Goal: Information Seeking & Learning: Learn about a topic

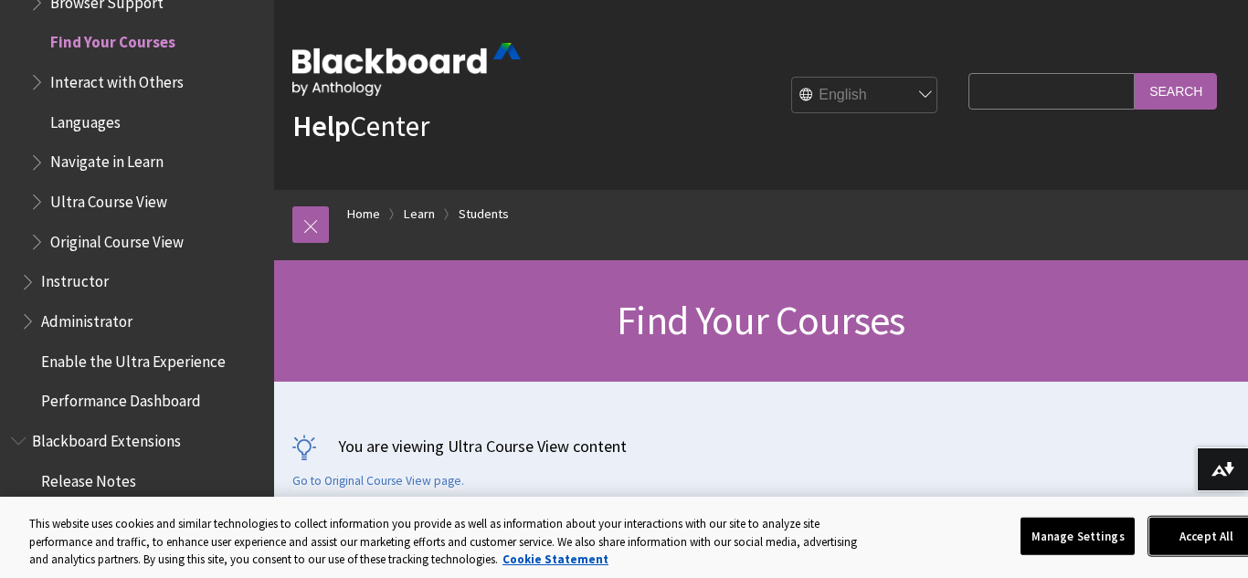
click at [1195, 541] on button "Accept All" at bounding box center [1206, 536] width 114 height 38
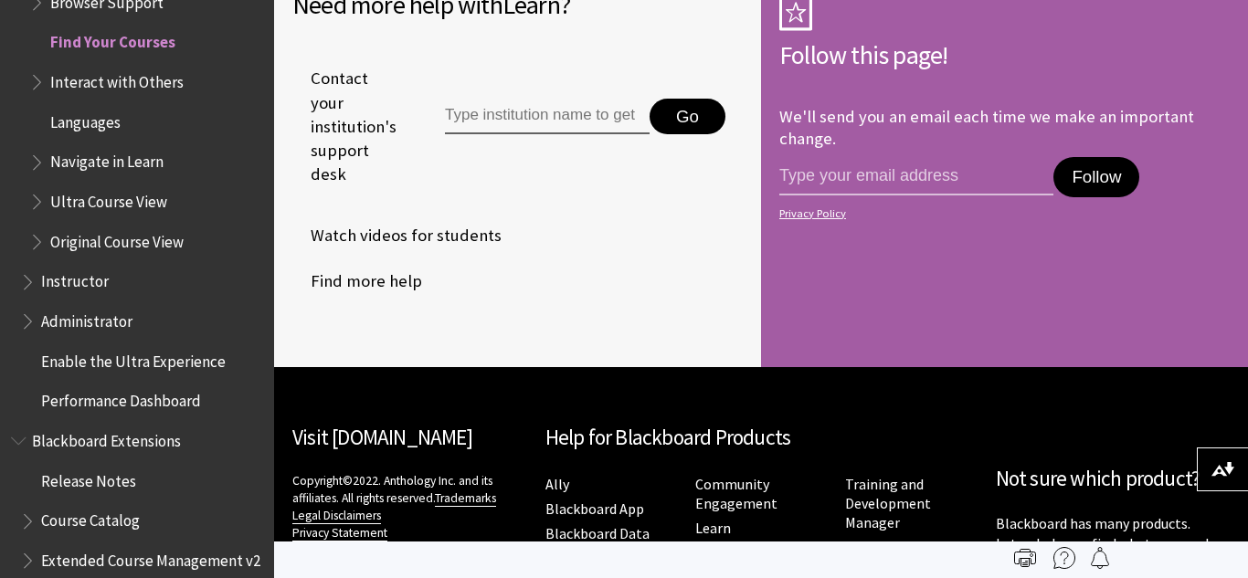
scroll to position [4480, 0]
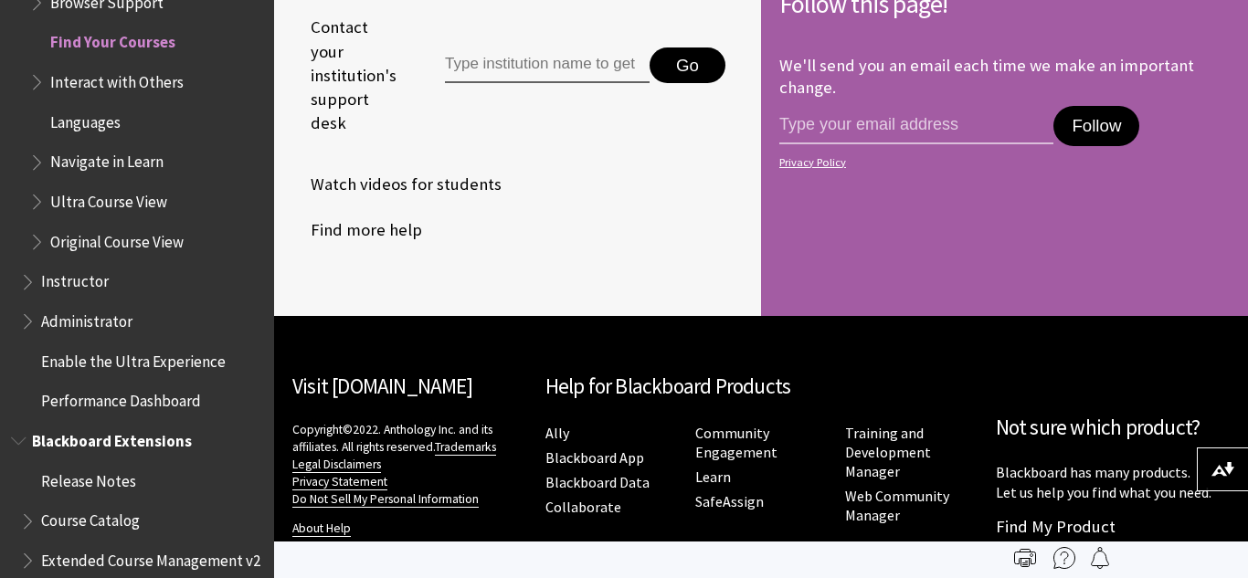
click at [77, 439] on span "Blackboard Extensions" at bounding box center [112, 438] width 160 height 25
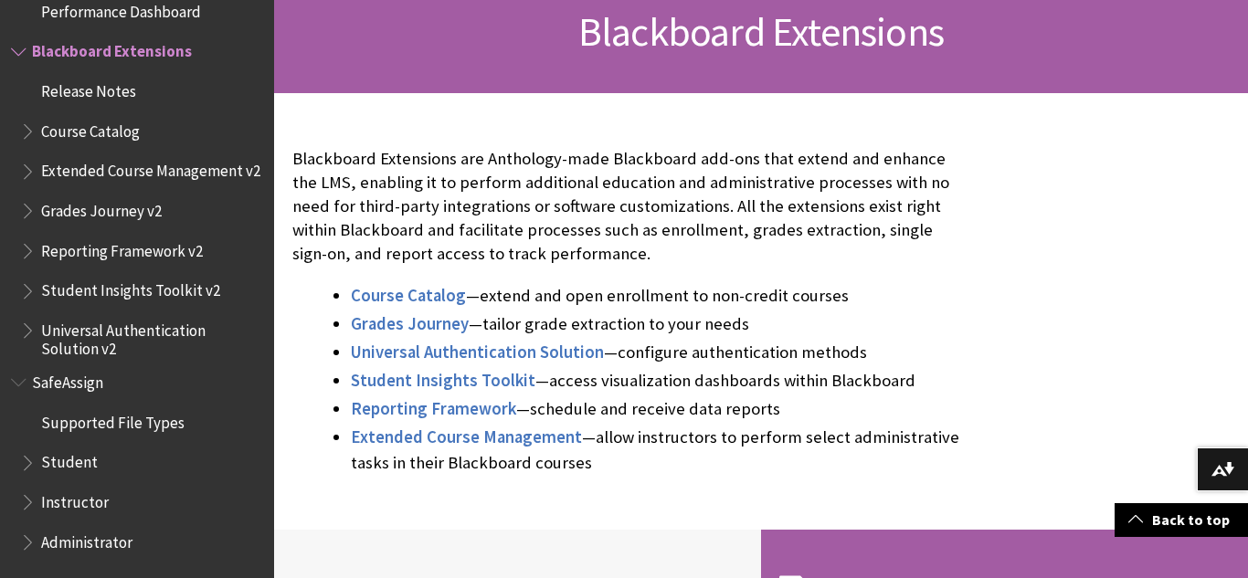
scroll to position [292, 0]
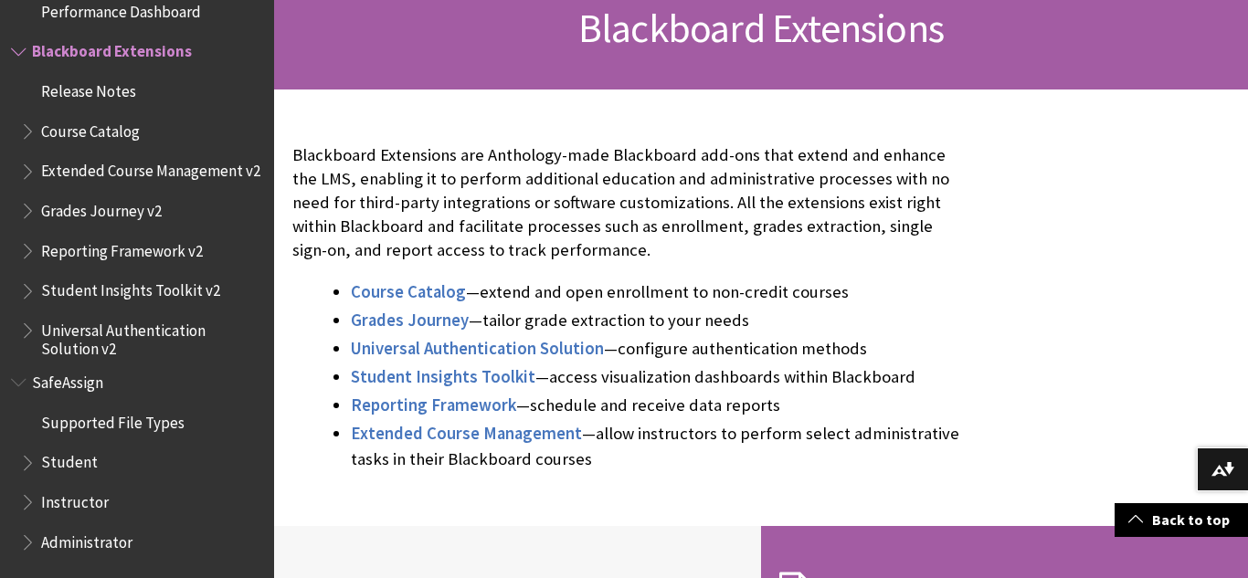
click at [28, 458] on span "Book outline for Blackboard SafeAssign" at bounding box center [29, 459] width 19 height 23
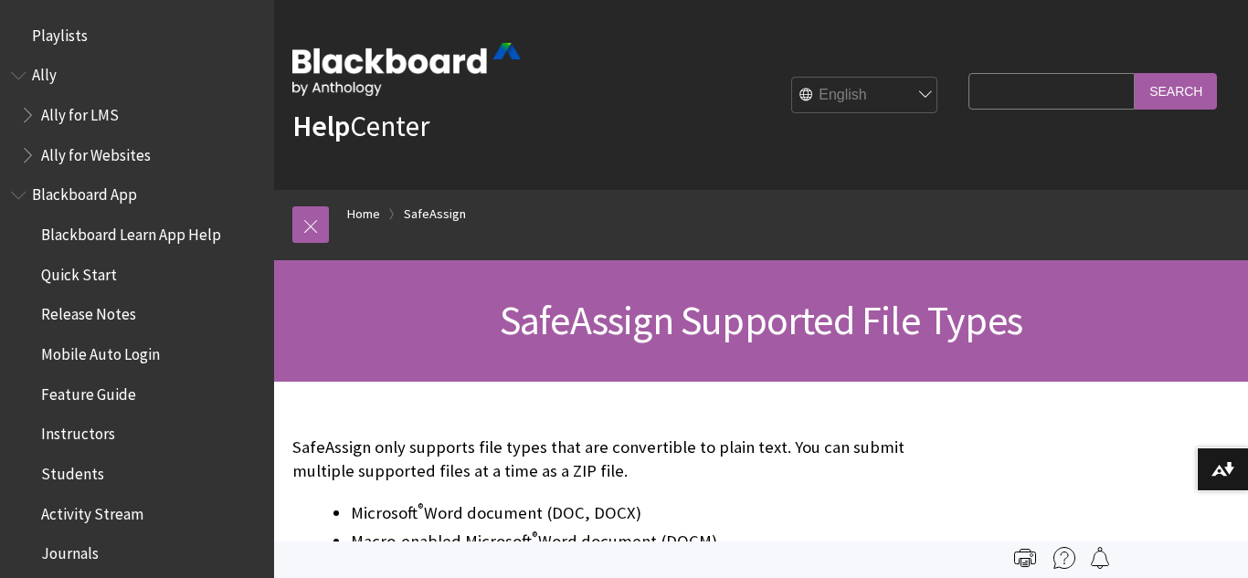
scroll to position [1950, 0]
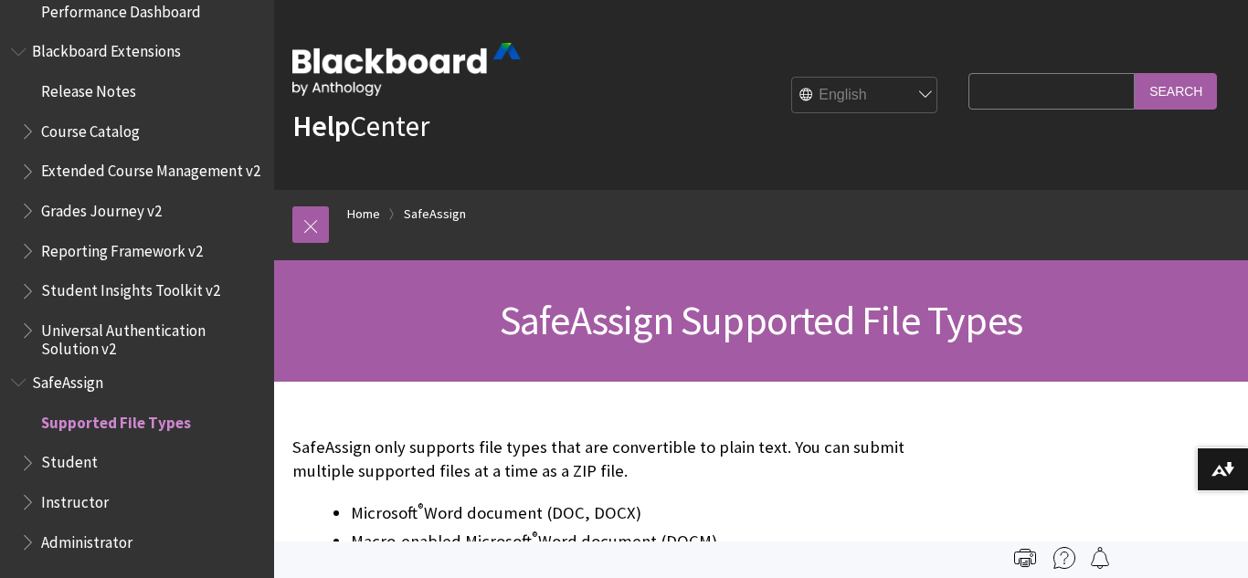
click at [27, 467] on span "Book outline for Blackboard SafeAssign" at bounding box center [29, 459] width 19 height 23
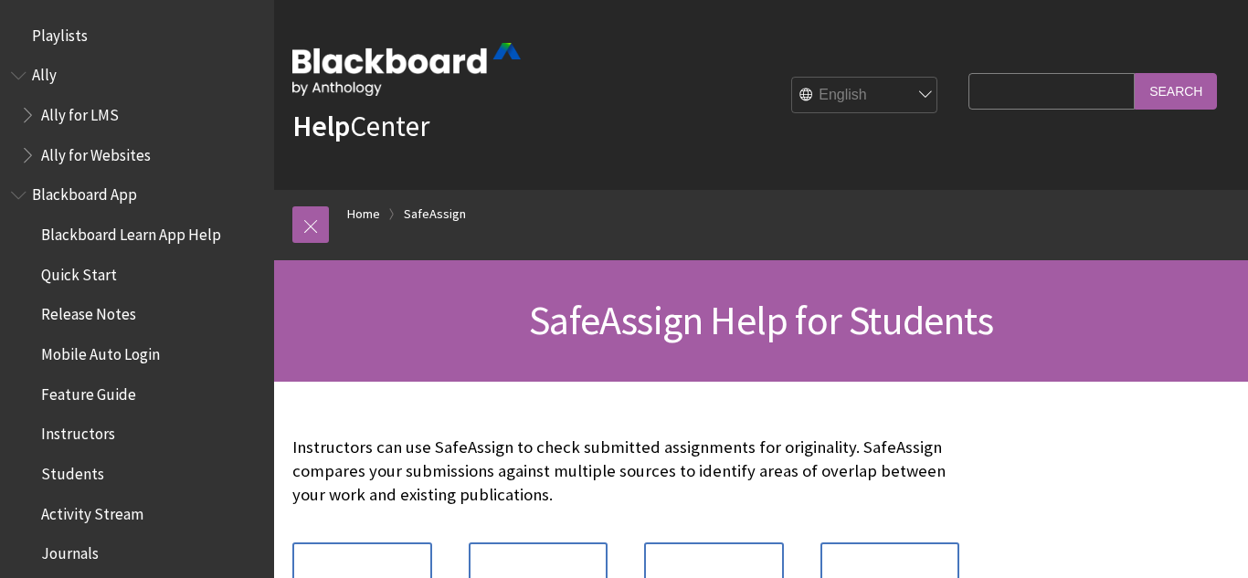
scroll to position [2189, 0]
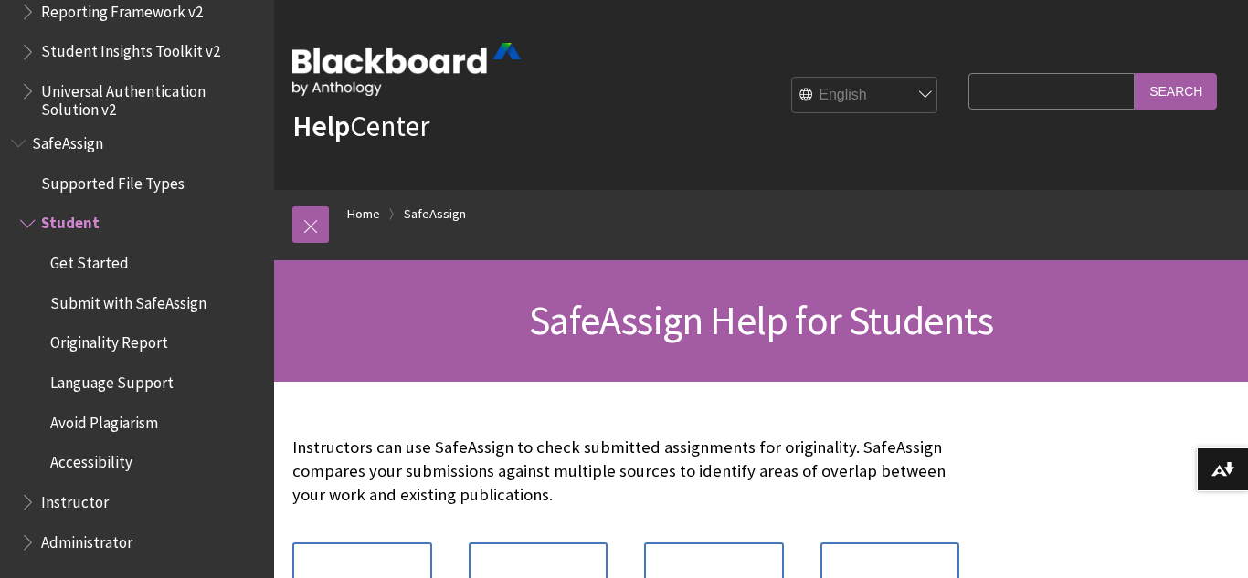
click at [957, 112] on fieldset "Search Query Search" at bounding box center [1092, 95] width 270 height 55
click at [968, 102] on input "Search Query" at bounding box center [1051, 91] width 166 height 36
type input "honorlock extension"
click at [1179, 90] on input "Search" at bounding box center [1175, 91] width 82 height 36
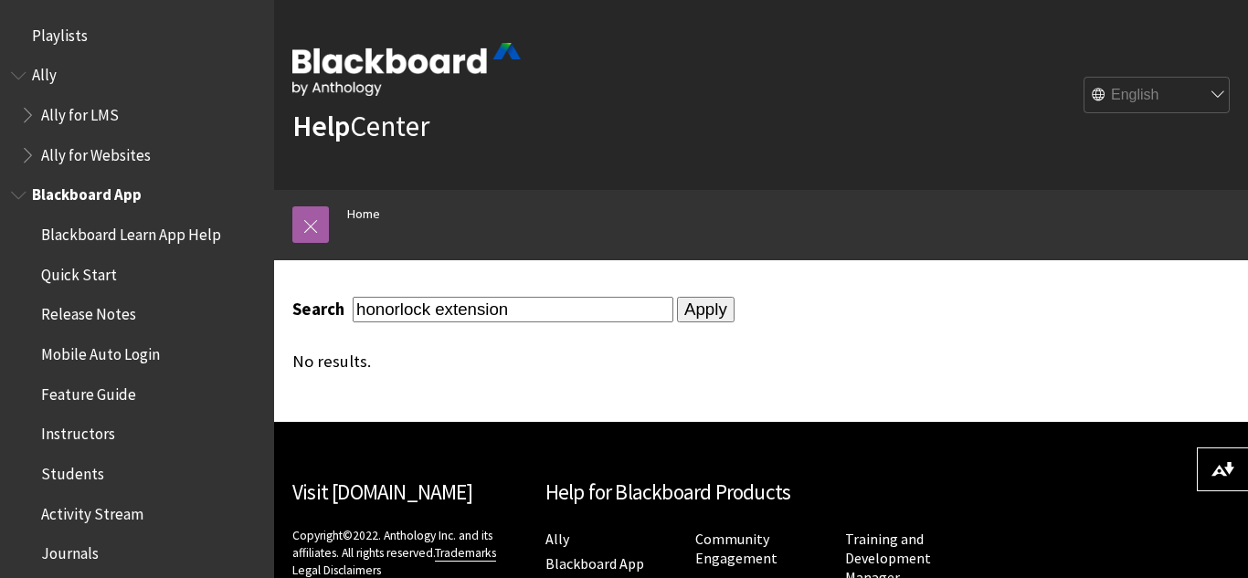
click at [68, 477] on span "Students" at bounding box center [72, 470] width 63 height 25
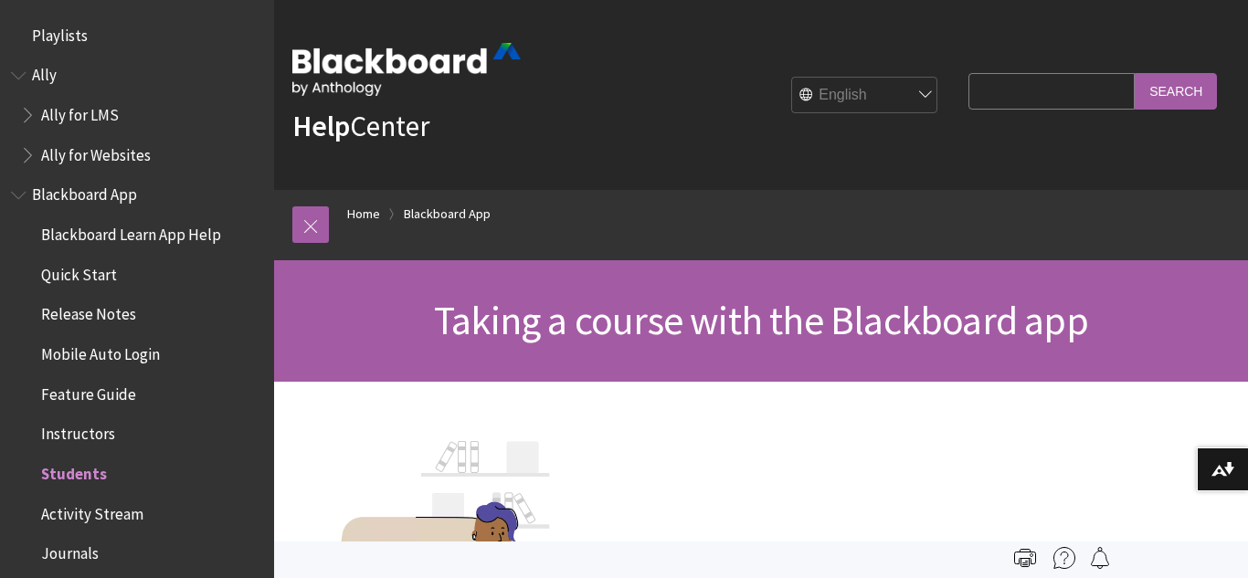
scroll to position [431, 0]
